Goal: Task Accomplishment & Management: Use online tool/utility

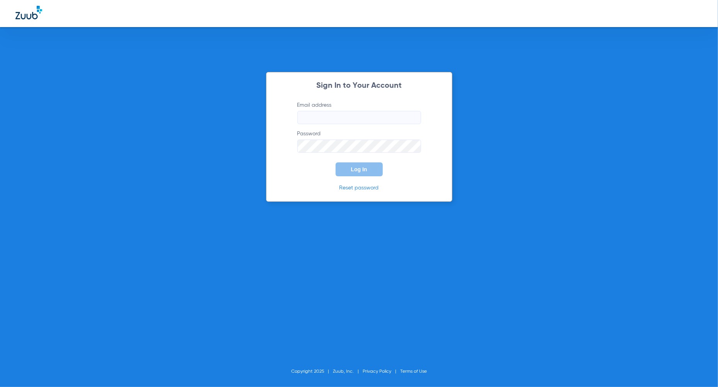
click at [347, 122] on input "Email address" at bounding box center [359, 117] width 124 height 13
type input "[PERSON_NAME][EMAIL_ADDRESS][PERSON_NAME][DOMAIN_NAME]"
click at [372, 165] on button "Log In" at bounding box center [359, 169] width 47 height 14
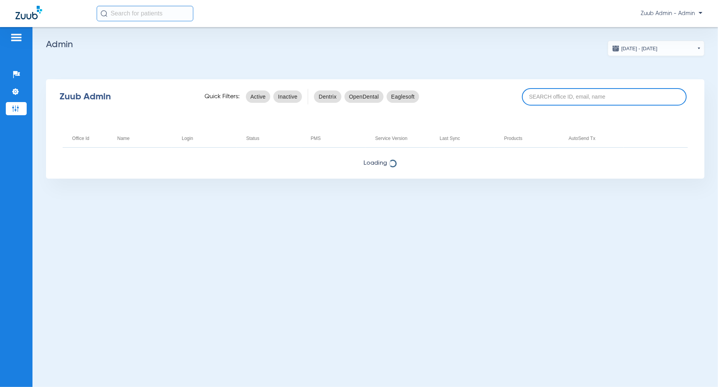
click at [539, 103] on input at bounding box center [604, 96] width 165 height 17
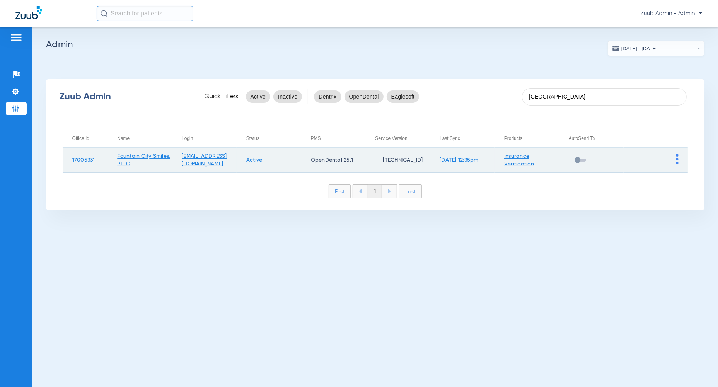
type input "[GEOGRAPHIC_DATA]"
click at [676, 159] on td at bounding box center [656, 160] width 65 height 25
click at [678, 160] on img at bounding box center [677, 159] width 3 height 10
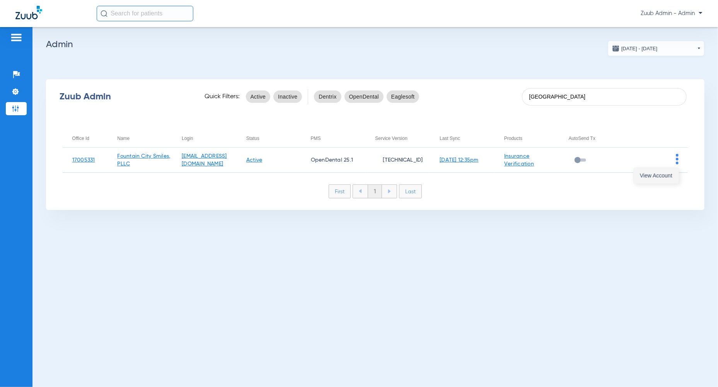
click at [668, 171] on button "View Account" at bounding box center [656, 175] width 45 height 15
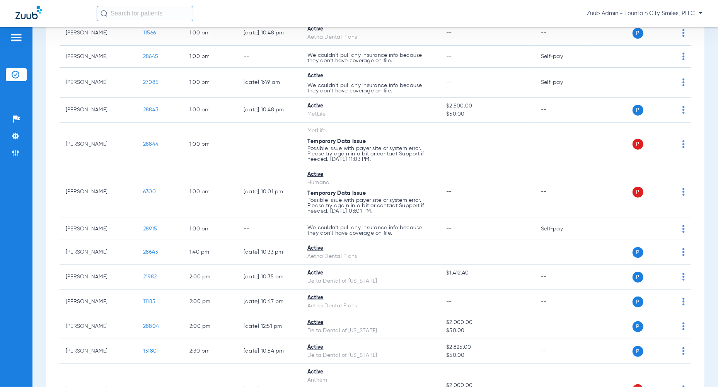
scroll to position [697, 0]
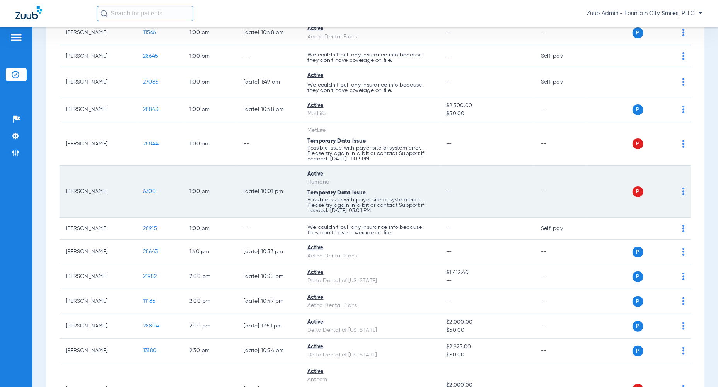
drag, startPoint x: 163, startPoint y: 187, endPoint x: 141, endPoint y: 187, distance: 22.0
click at [141, 187] on td "6300" at bounding box center [160, 192] width 46 height 52
copy span "6300"
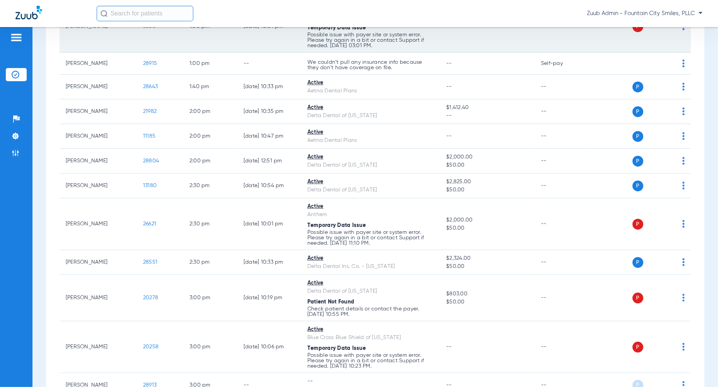
scroll to position [861, 0]
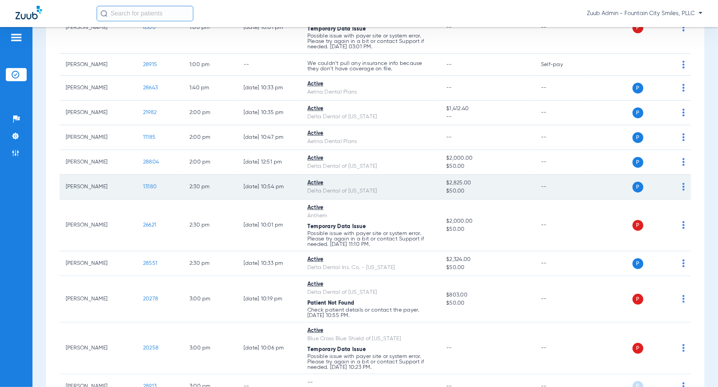
drag, startPoint x: 157, startPoint y: 183, endPoint x: 140, endPoint y: 182, distance: 17.0
click at [140, 182] on td "13180" at bounding box center [160, 187] width 46 height 25
copy span "13180"
click at [150, 184] on span "13180" at bounding box center [150, 186] width 14 height 5
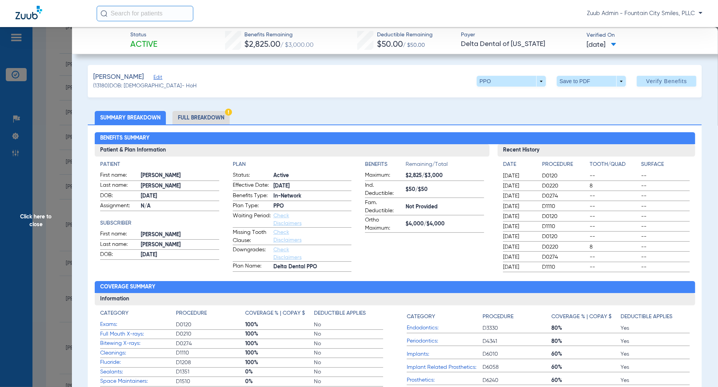
click at [194, 117] on li "Full Breakdown" at bounding box center [201, 118] width 57 height 14
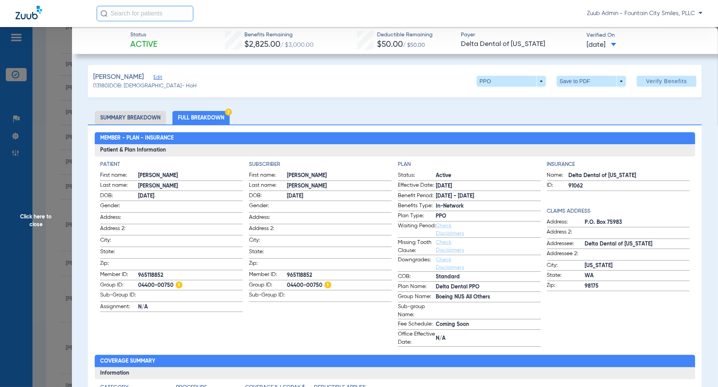
click at [60, 96] on span "Click here to close" at bounding box center [36, 220] width 72 height 387
